Goal: Task Accomplishment & Management: Manage account settings

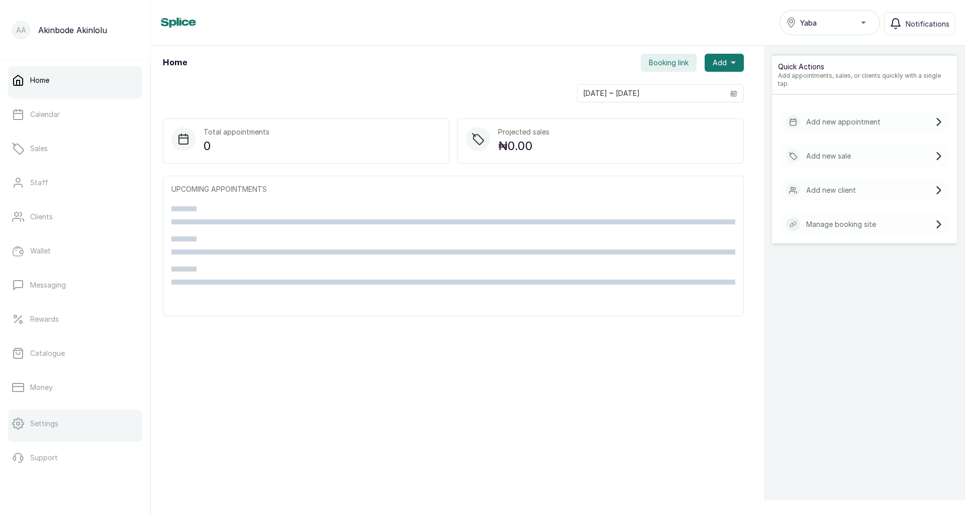
scroll to position [40, 0]
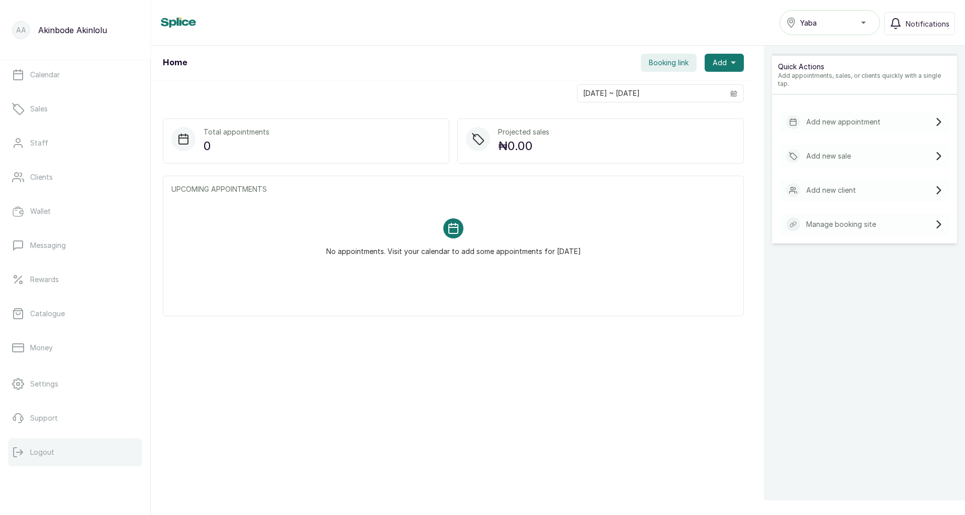
click at [45, 451] on p "Logout" at bounding box center [42, 453] width 24 height 10
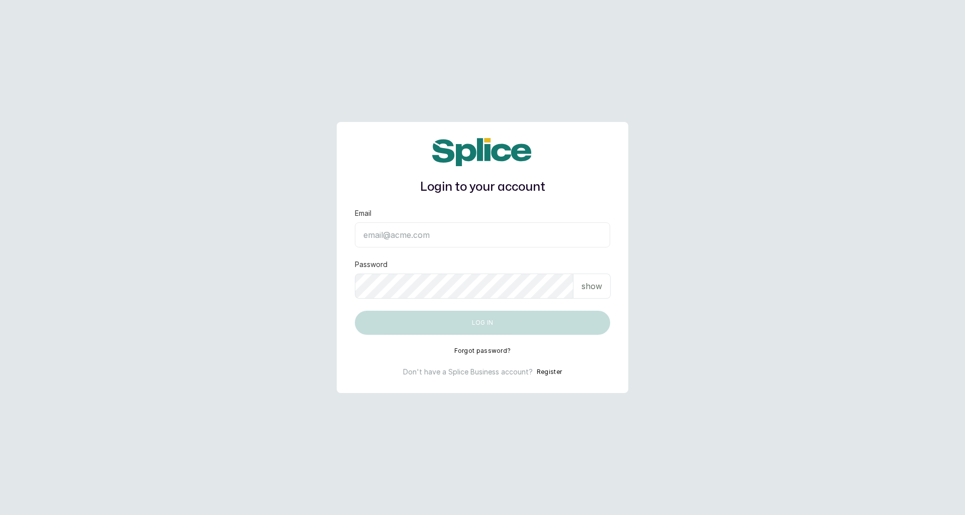
click at [503, 227] on input "Email" at bounding box center [482, 235] width 255 height 25
type input "[EMAIL_ADDRESS][DOMAIN_NAME]"
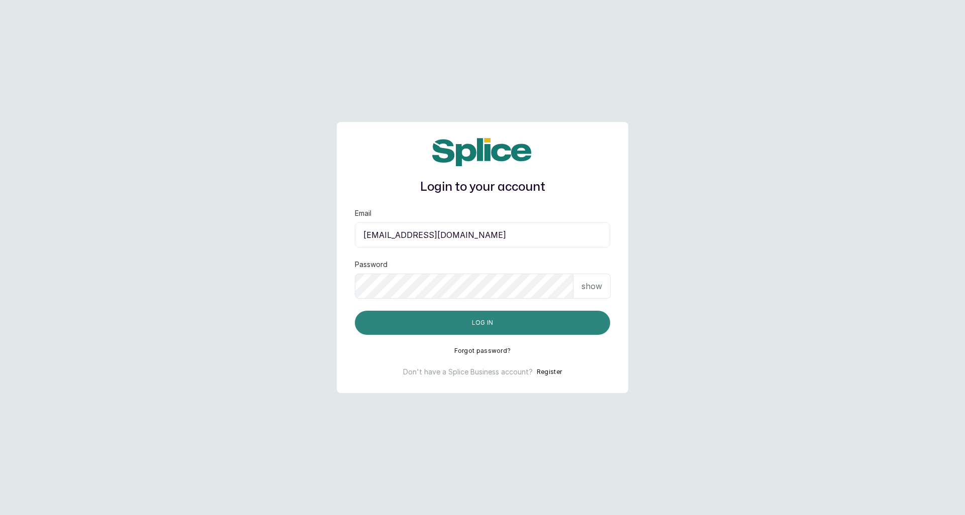
click at [468, 322] on button "Log in" at bounding box center [482, 323] width 255 height 24
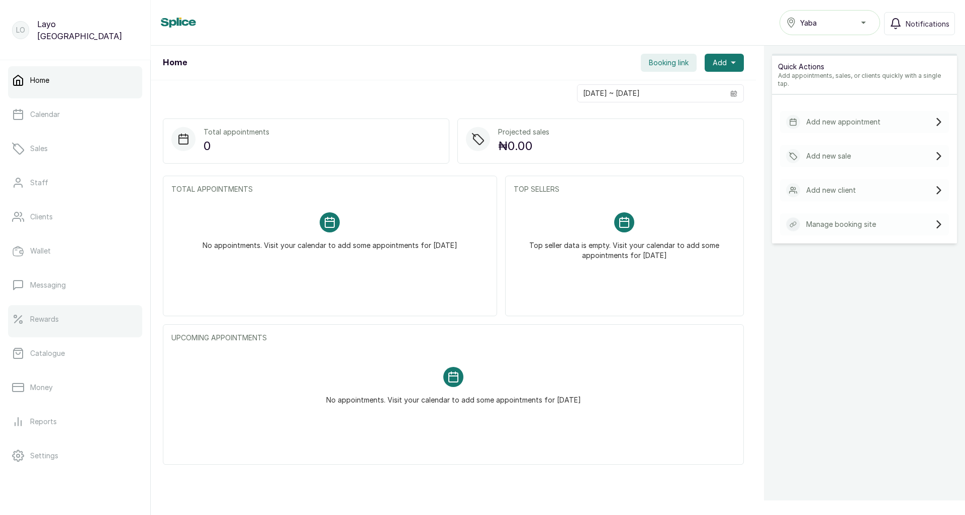
click at [49, 319] on p "Rewards" at bounding box center [44, 319] width 29 height 10
